Goal: Find specific page/section

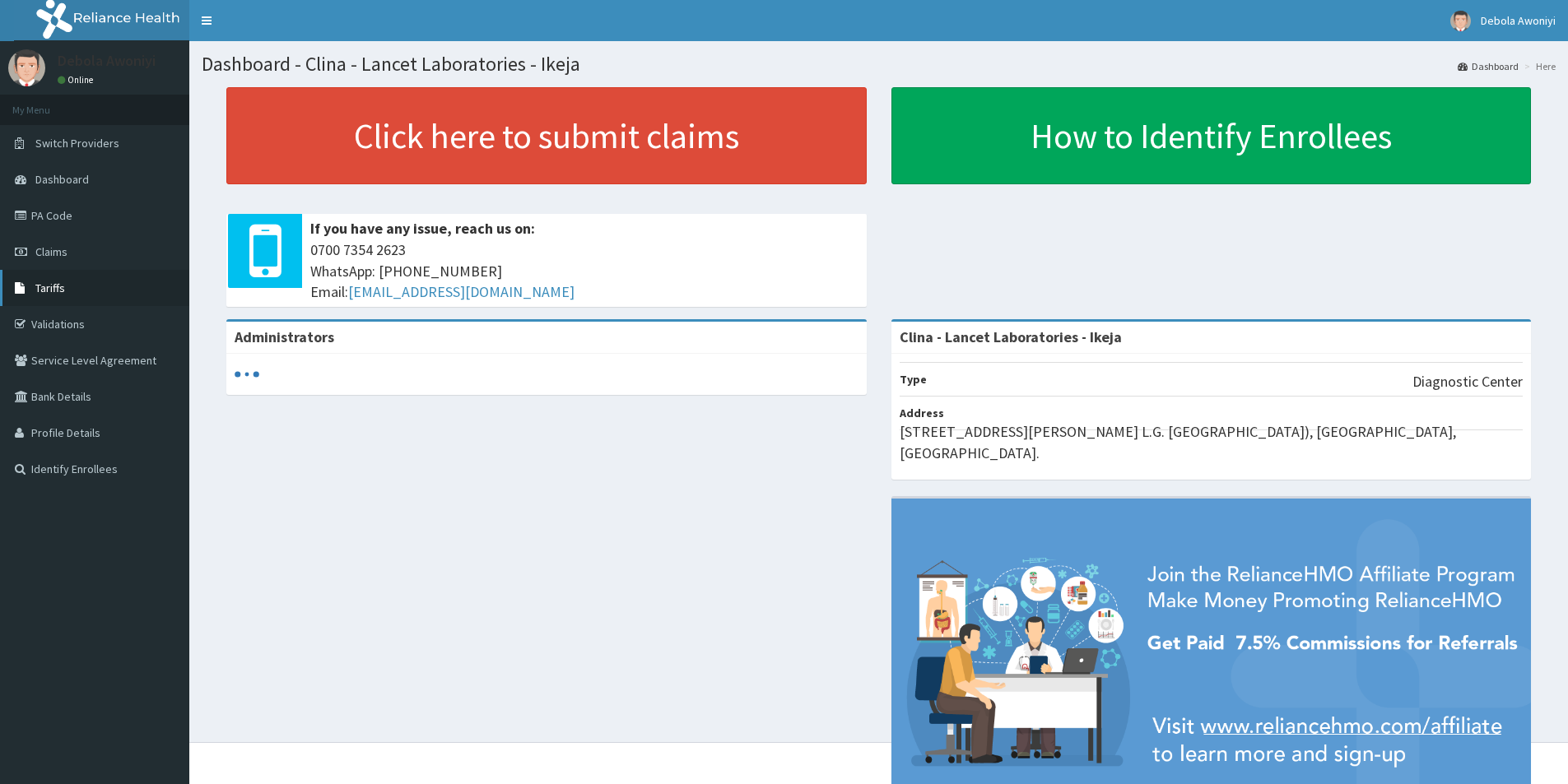
click at [92, 290] on link "Tariffs" at bounding box center [94, 288] width 189 height 36
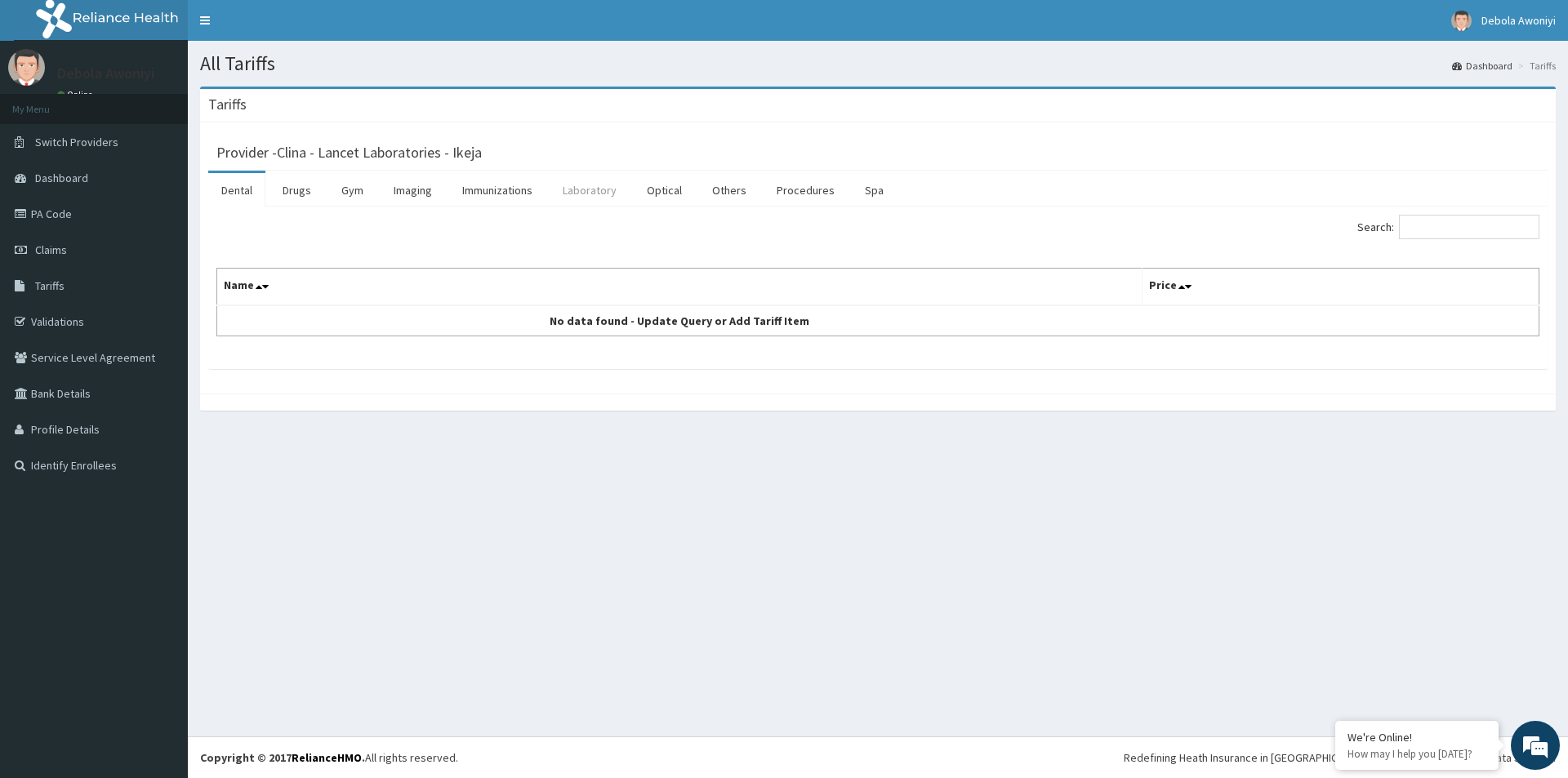
click at [579, 188] on link "Laboratory" at bounding box center [589, 190] width 80 height 34
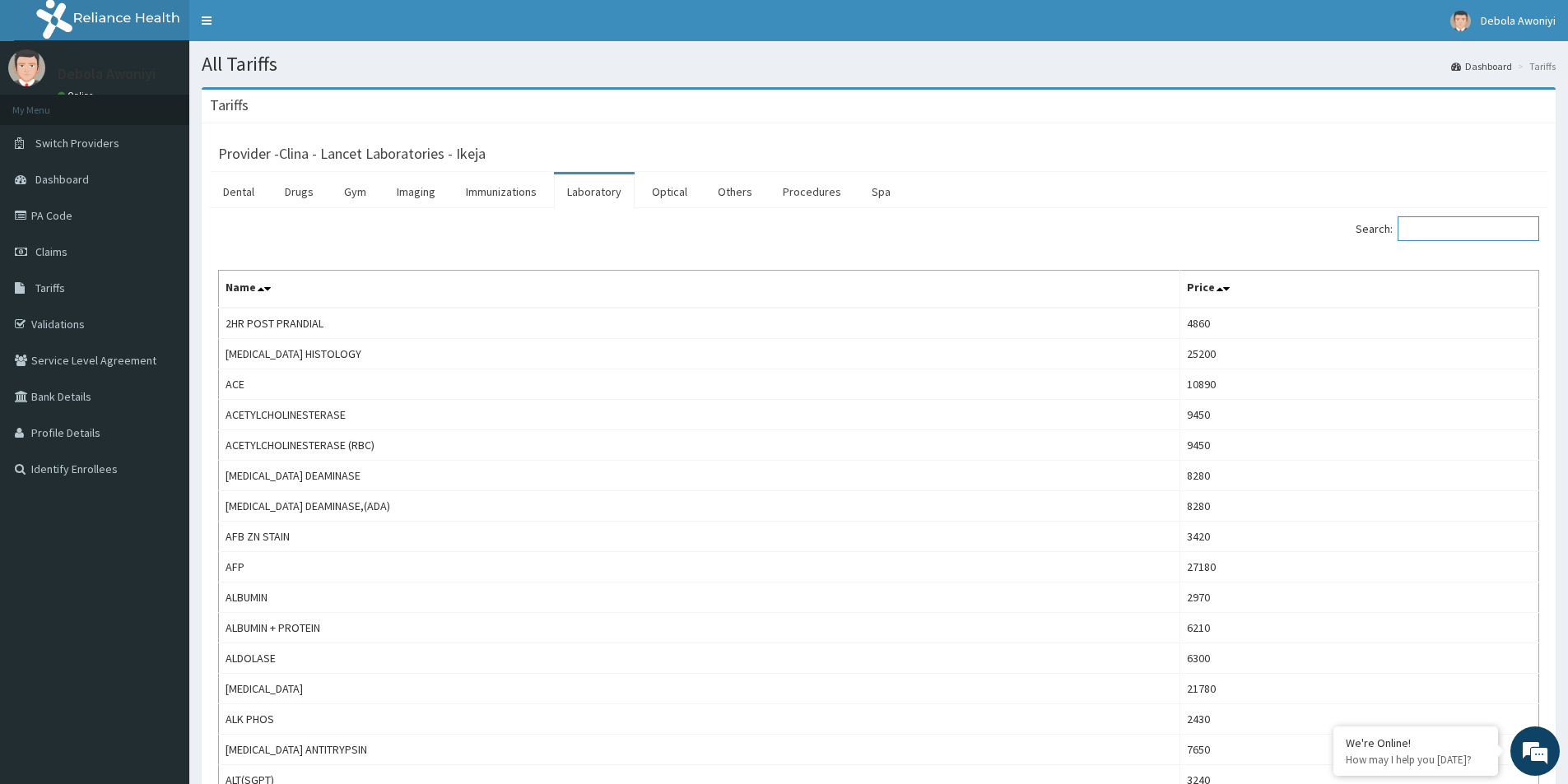
click at [1470, 234] on input "Search:" at bounding box center [1469, 229] width 142 height 25
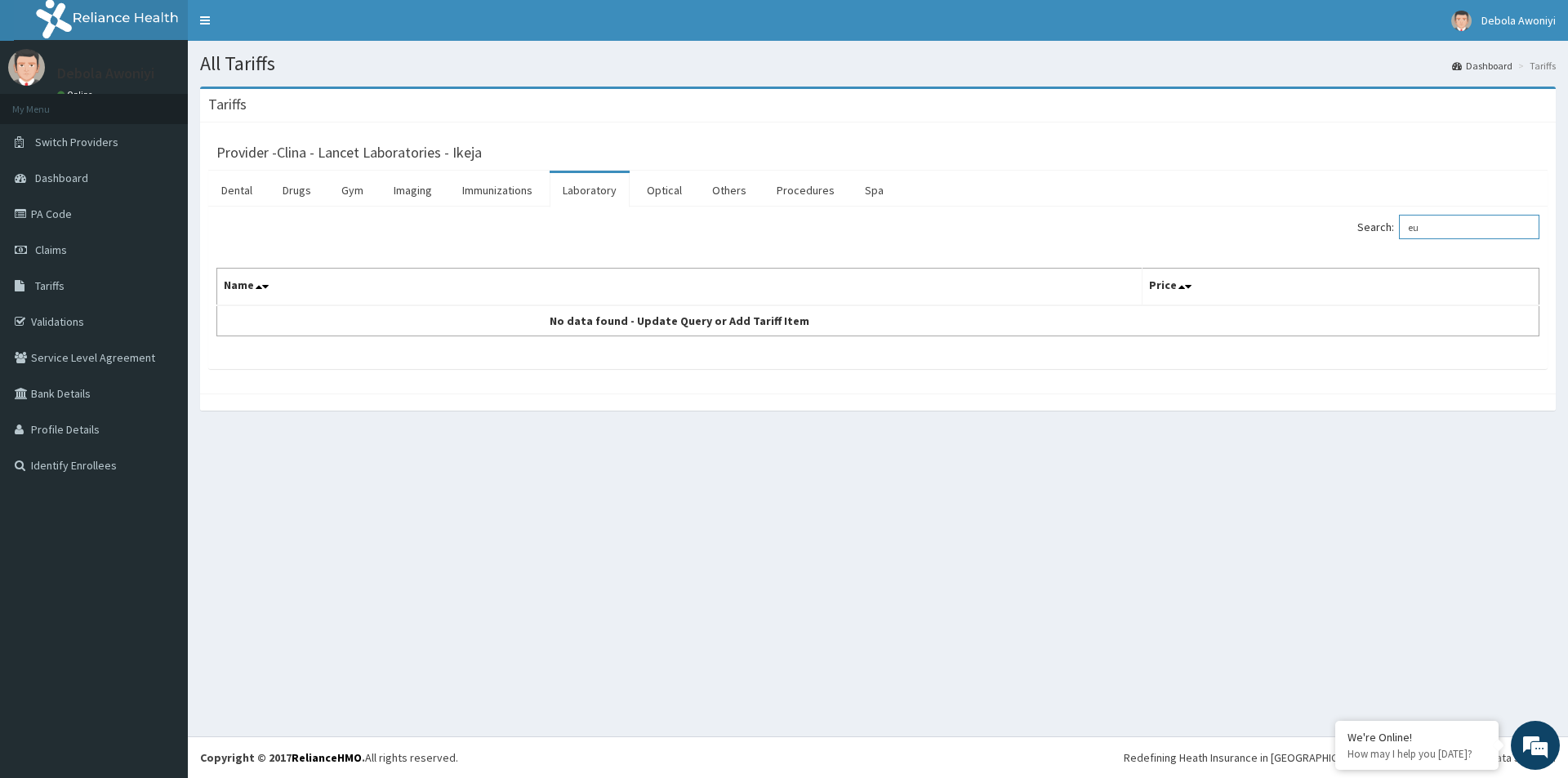
type input "e"
type input "s"
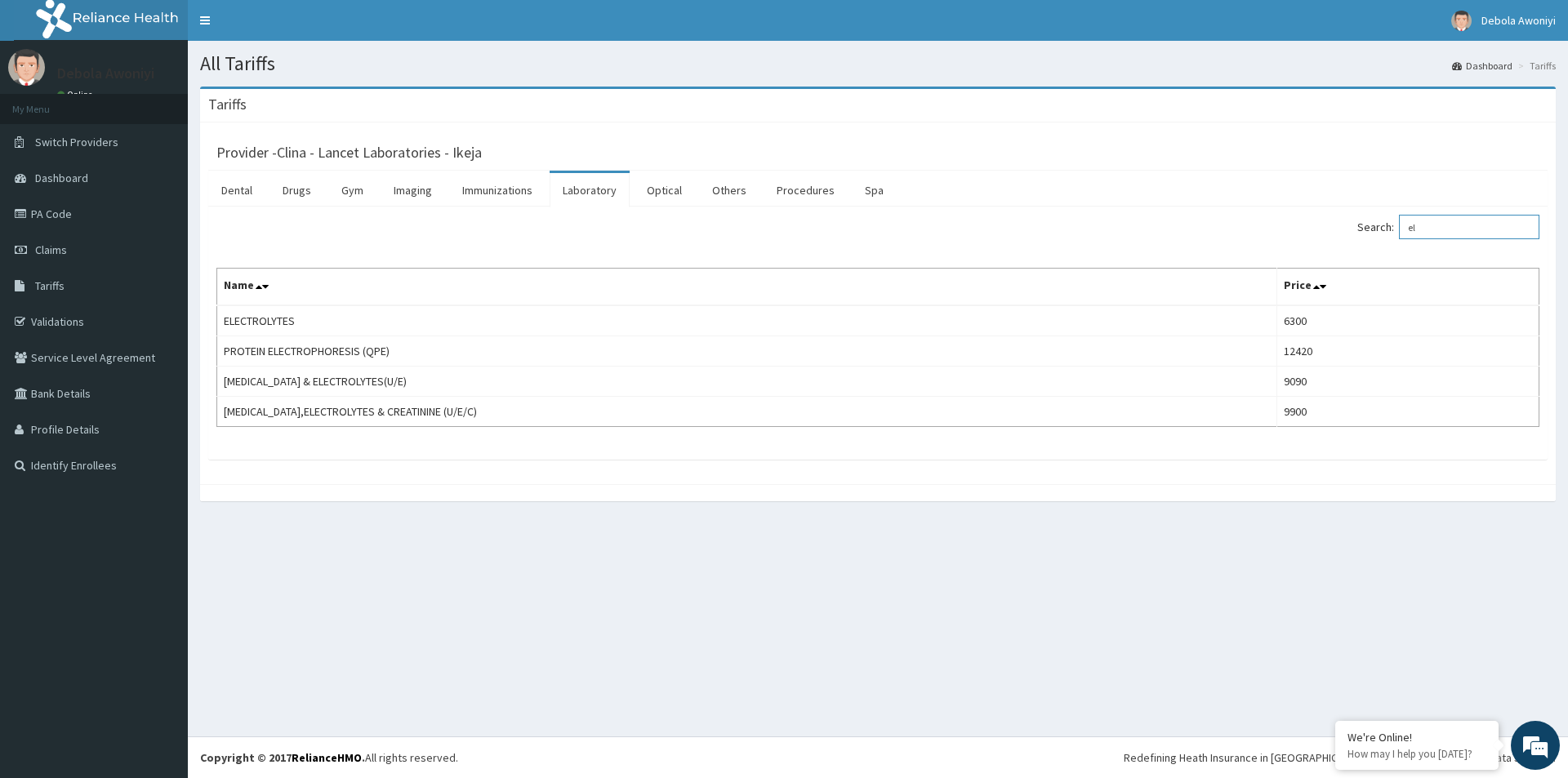
type input "e"
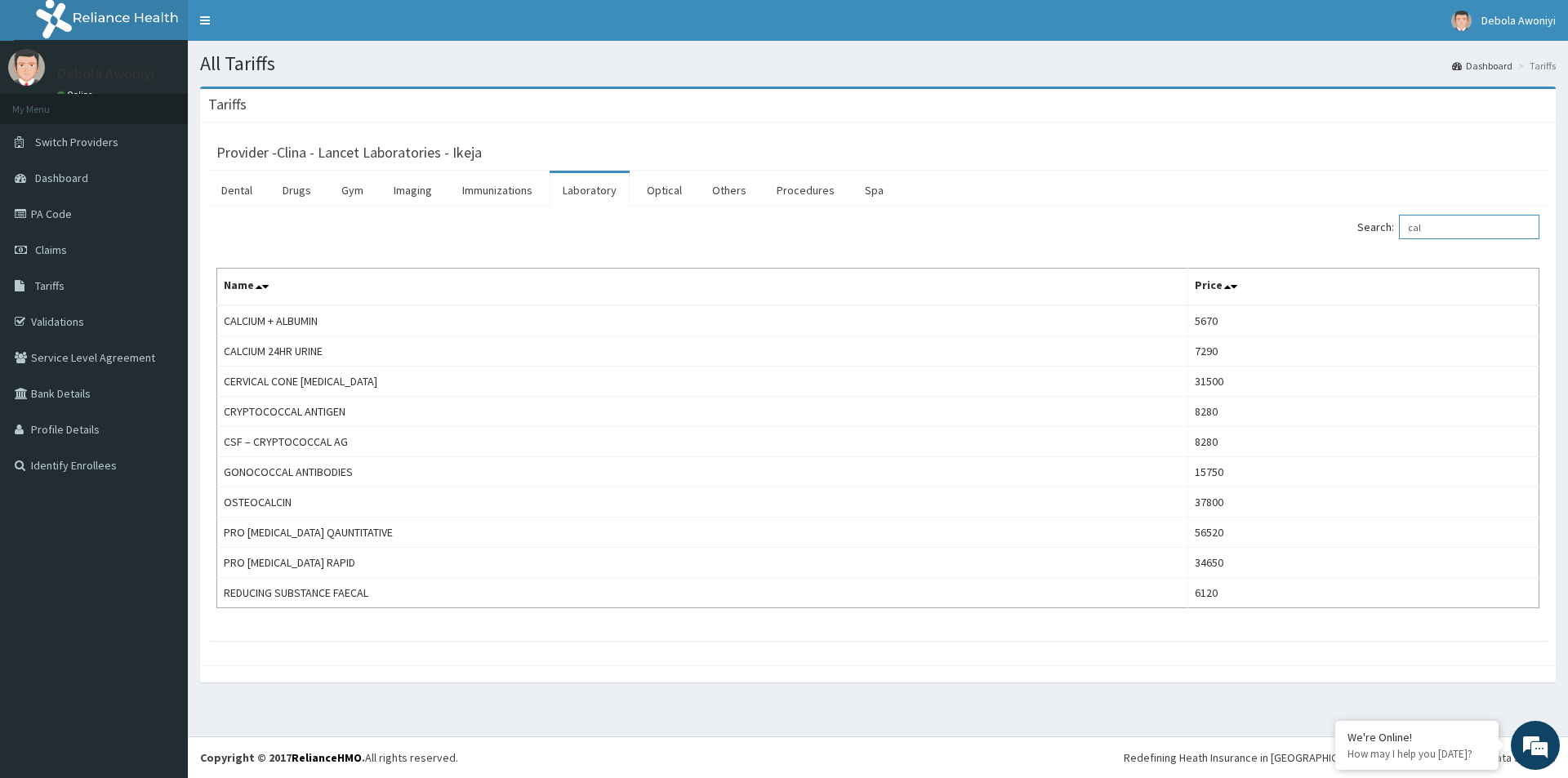
type input "cal"
